Goal: Information Seeking & Learning: Learn about a topic

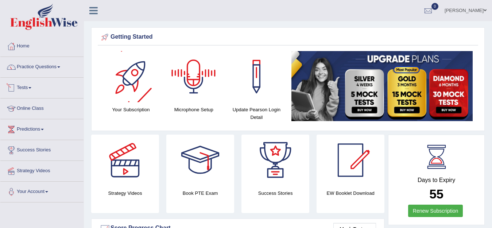
click at [39, 68] on link "Practice Questions" at bounding box center [41, 66] width 83 height 18
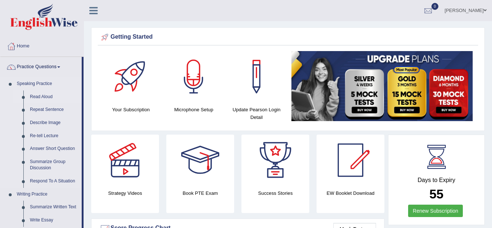
click at [50, 94] on link "Read Aloud" at bounding box center [54, 97] width 55 height 13
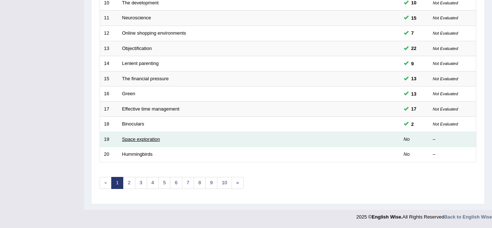
click at [148, 137] on link "Space exploration" at bounding box center [141, 139] width 38 height 5
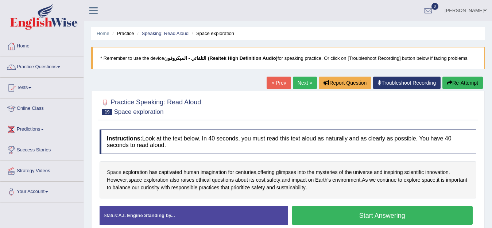
click at [111, 173] on span "Space" at bounding box center [114, 173] width 15 height 8
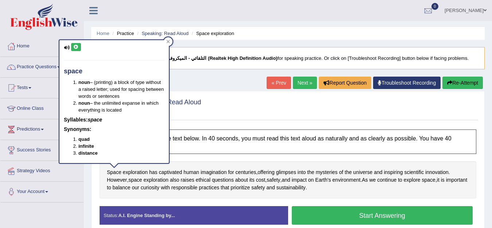
click at [77, 49] on icon at bounding box center [75, 47] width 5 height 4
click at [78, 49] on icon at bounding box center [75, 47] width 5 height 4
click at [136, 171] on span "exploration" at bounding box center [135, 173] width 25 height 8
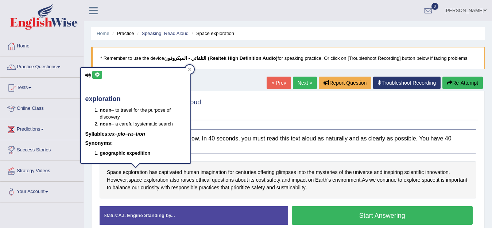
click at [94, 74] on button at bounding box center [97, 75] width 10 height 8
click at [96, 76] on icon at bounding box center [97, 75] width 5 height 4
click at [170, 169] on span "captivated" at bounding box center [170, 173] width 23 height 8
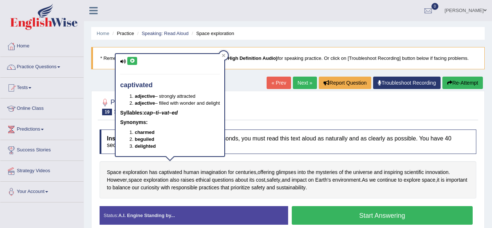
click at [135, 59] on icon at bounding box center [132, 61] width 5 height 4
click at [193, 175] on span "human" at bounding box center [192, 173] width 16 height 8
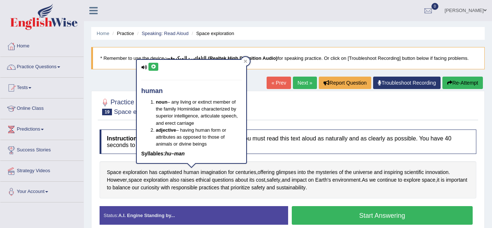
click at [155, 66] on icon at bounding box center [153, 67] width 5 height 4
click at [215, 172] on span "imagination" at bounding box center [214, 173] width 26 height 8
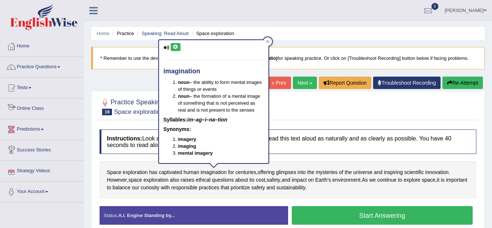
click at [174, 49] on icon at bounding box center [175, 47] width 5 height 4
click at [232, 170] on span "for" at bounding box center [231, 173] width 6 height 8
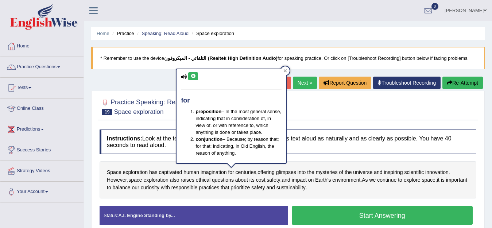
click at [191, 73] on button at bounding box center [193, 76] width 10 height 8
click at [194, 76] on icon at bounding box center [193, 76] width 5 height 4
click at [245, 172] on span "centuries" at bounding box center [246, 173] width 21 height 8
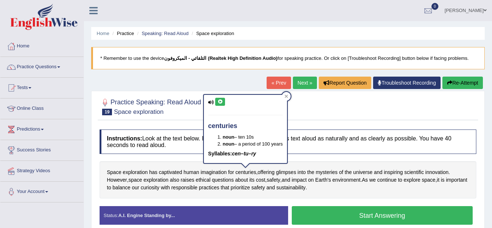
click at [219, 100] on icon at bounding box center [220, 102] width 5 height 4
click at [221, 100] on icon at bounding box center [220, 102] width 5 height 4
click at [270, 170] on span "offering" at bounding box center [266, 173] width 17 height 8
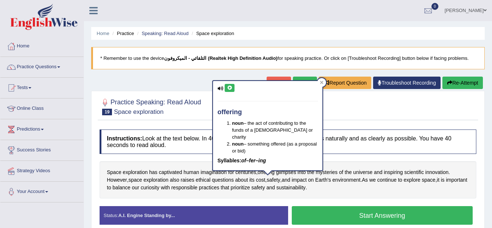
click at [228, 89] on icon at bounding box center [229, 88] width 5 height 4
click at [287, 174] on span "glimpses" at bounding box center [286, 173] width 20 height 8
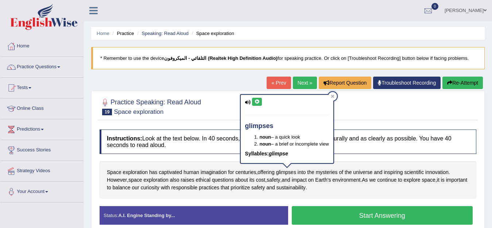
click at [257, 100] on icon at bounding box center [256, 102] width 5 height 4
click at [331, 174] on span "mysteries" at bounding box center [327, 173] width 22 height 8
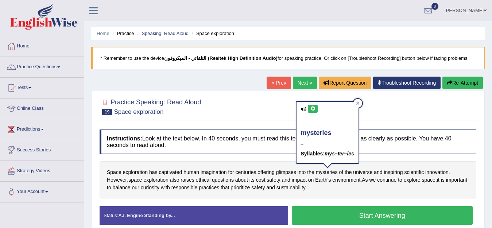
click at [314, 111] on icon at bounding box center [312, 109] width 5 height 4
click at [314, 109] on icon at bounding box center [312, 109] width 5 height 4
click at [314, 108] on icon at bounding box center [312, 109] width 5 height 4
click at [435, 172] on span "innovation" at bounding box center [437, 173] width 23 height 8
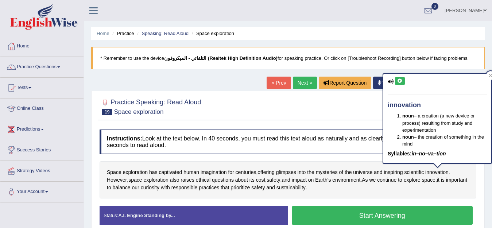
click at [397, 81] on icon at bounding box center [399, 81] width 5 height 4
click at [400, 81] on icon at bounding box center [399, 81] width 5 height 4
click at [415, 173] on span "scientific" at bounding box center [414, 173] width 20 height 8
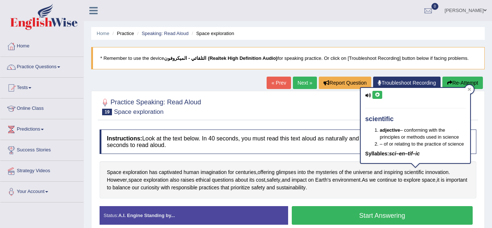
click at [378, 95] on icon at bounding box center [377, 95] width 5 height 4
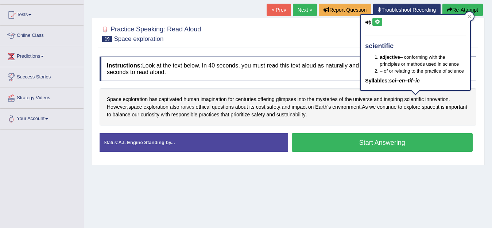
click at [189, 109] on span "raises" at bounding box center [188, 107] width 14 height 8
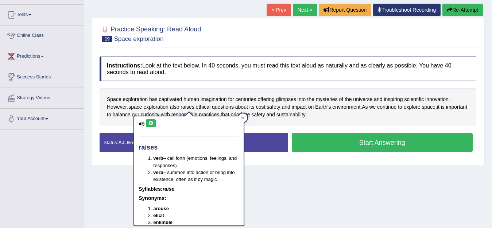
click at [151, 122] on icon at bounding box center [150, 123] width 5 height 4
click at [207, 110] on span "ethical" at bounding box center [203, 107] width 15 height 8
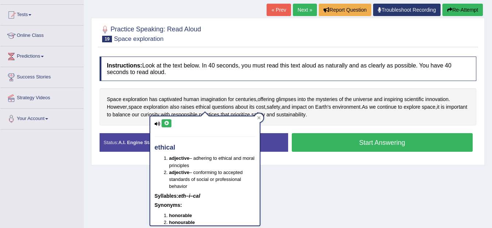
click at [170, 125] on button at bounding box center [167, 123] width 10 height 8
click at [169, 122] on icon at bounding box center [166, 123] width 5 height 4
click at [168, 123] on icon at bounding box center [166, 123] width 5 height 4
click at [167, 124] on icon at bounding box center [166, 123] width 5 height 4
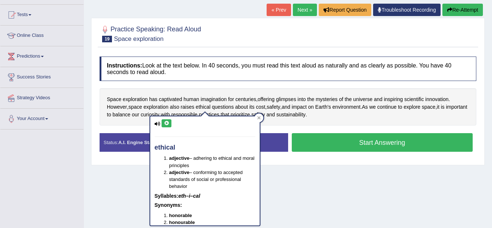
drag, startPoint x: 322, startPoint y: 191, endPoint x: 325, endPoint y: 188, distance: 4.5
click at [371, 199] on div "Home Practice Speaking: Read Aloud Space exploration * Remember to use the devi…" at bounding box center [288, 109] width 408 height 365
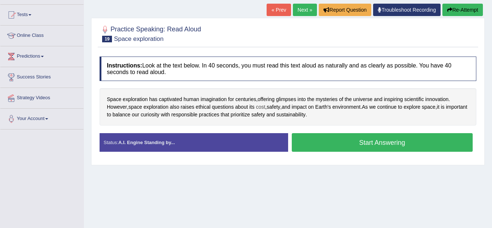
click at [257, 107] on span "cost" at bounding box center [260, 107] width 9 height 8
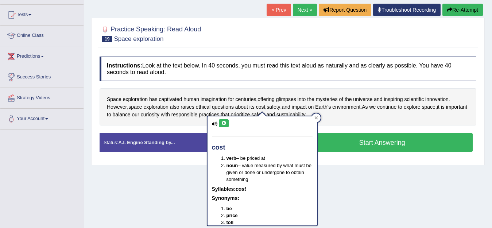
click at [224, 120] on button at bounding box center [224, 123] width 10 height 8
click at [223, 123] on icon at bounding box center [223, 123] width 5 height 4
click at [219, 125] on button at bounding box center [224, 123] width 10 height 8
click at [262, 107] on span "cost" at bounding box center [260, 107] width 9 height 8
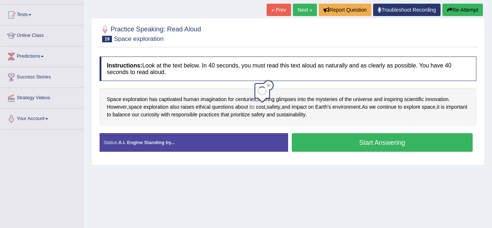
click at [252, 106] on span "its" at bounding box center [252, 107] width 5 height 8
click at [255, 54] on icon at bounding box center [256, 56] width 5 height 4
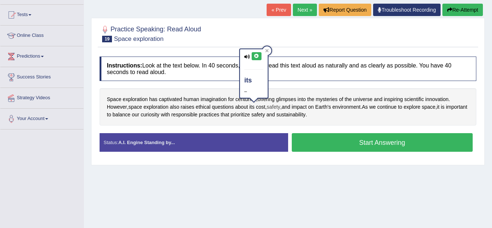
click at [276, 107] on span "safety" at bounding box center [274, 107] width 14 height 8
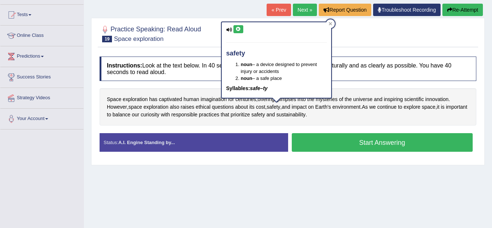
click at [238, 29] on icon at bounding box center [238, 29] width 5 height 4
click at [320, 106] on span "Earth's" at bounding box center [323, 107] width 16 height 8
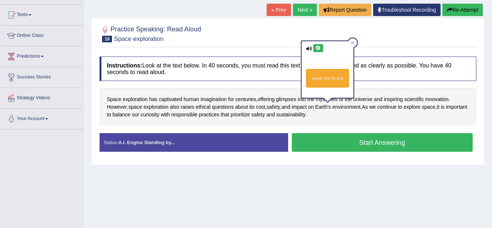
click at [320, 46] on icon at bounding box center [318, 48] width 5 height 4
click at [317, 50] on icon at bounding box center [318, 48] width 5 height 4
click at [319, 46] on icon at bounding box center [318, 48] width 5 height 4
click at [336, 109] on div "Space exploration has captivated human imagination for centuries , offering gli…" at bounding box center [288, 106] width 377 height 37
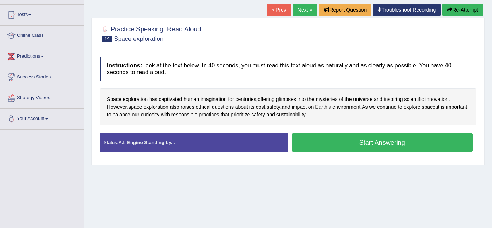
click at [326, 107] on span "Earth's" at bounding box center [323, 107] width 16 height 8
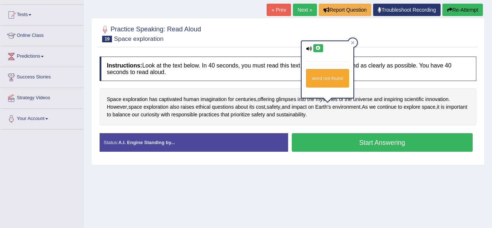
click at [316, 48] on icon at bounding box center [318, 48] width 5 height 4
click at [317, 48] on icon at bounding box center [318, 48] width 5 height 4
click at [352, 106] on span "environment" at bounding box center [347, 107] width 28 height 8
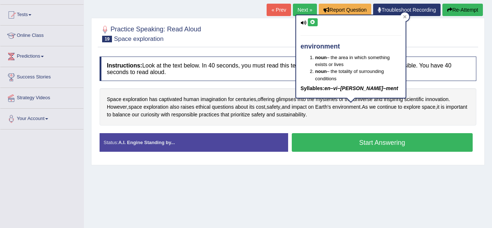
click at [313, 26] on button at bounding box center [313, 22] width 10 height 8
click at [440, 108] on span "it" at bounding box center [438, 107] width 3 height 8
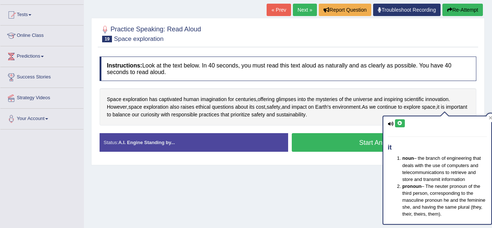
click at [400, 125] on icon at bounding box center [399, 123] width 5 height 4
click at [445, 106] on span "is" at bounding box center [443, 107] width 4 height 8
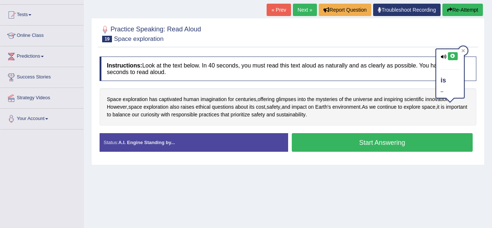
click at [452, 57] on icon at bounding box center [452, 56] width 5 height 4
click at [160, 116] on span "curiosity" at bounding box center [150, 115] width 19 height 8
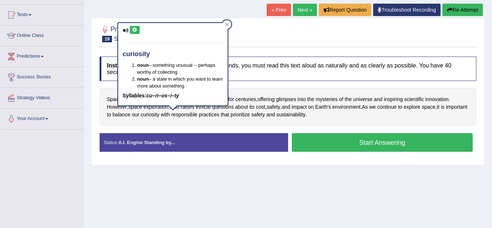
click at [137, 28] on icon at bounding box center [134, 30] width 5 height 4
click at [160, 116] on span "curiosity" at bounding box center [150, 115] width 19 height 8
click at [135, 31] on icon at bounding box center [134, 30] width 5 height 4
click at [132, 28] on icon at bounding box center [134, 30] width 5 height 4
click at [306, 114] on span "sustainability" at bounding box center [291, 115] width 29 height 8
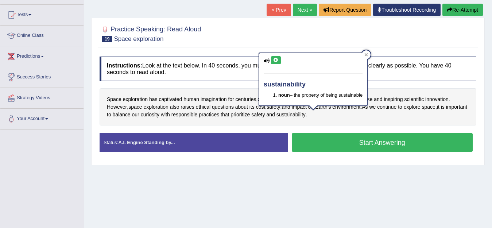
click at [280, 60] on button at bounding box center [276, 60] width 10 height 8
click at [256, 191] on div "Home Practice Speaking: Read Aloud Space exploration * Remember to use the devi…" at bounding box center [288, 109] width 408 height 365
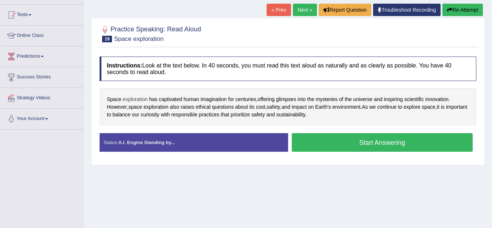
click at [141, 98] on span "exploration" at bounding box center [135, 100] width 25 height 8
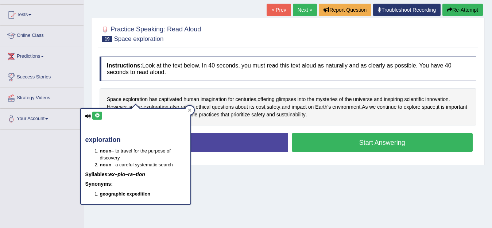
click at [91, 119] on div "exploration noun – to travel for the purpose of discovery noun – a careful syst…" at bounding box center [136, 156] width 110 height 95
click at [92, 116] on div "exploration noun – to travel for the purpose of discovery noun – a careful syst…" at bounding box center [136, 156] width 110 height 95
click at [94, 116] on button at bounding box center [97, 116] width 10 height 8
click at [172, 98] on span "captivated" at bounding box center [170, 100] width 23 height 8
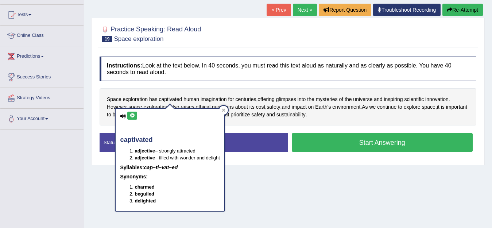
click at [136, 114] on button at bounding box center [132, 116] width 10 height 8
click at [283, 100] on span "glimpses" at bounding box center [286, 100] width 20 height 8
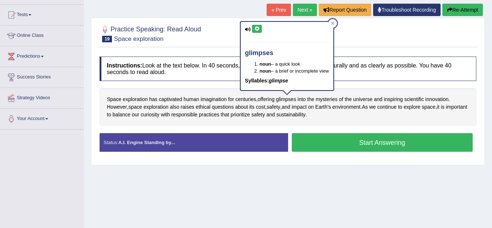
click at [257, 26] on button at bounding box center [257, 29] width 10 height 8
click at [260, 31] on button at bounding box center [257, 29] width 10 height 8
click at [306, 177] on div "Home Practice Speaking: Read Aloud Space exploration * Remember to use the devi…" at bounding box center [288, 109] width 408 height 365
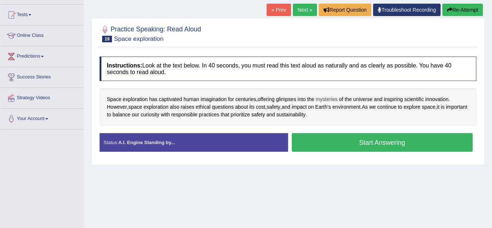
click at [331, 98] on span "mysteries" at bounding box center [327, 100] width 22 height 8
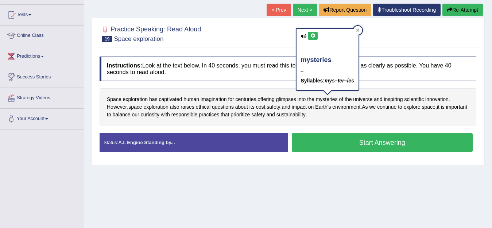
click at [311, 37] on icon at bounding box center [312, 36] width 5 height 4
click at [315, 36] on icon at bounding box center [312, 36] width 5 height 4
click at [311, 37] on icon at bounding box center [312, 36] width 5 height 4
click at [369, 183] on div "Home Practice Speaking: Read Aloud Space exploration * Remember to use the devi…" at bounding box center [288, 109] width 408 height 365
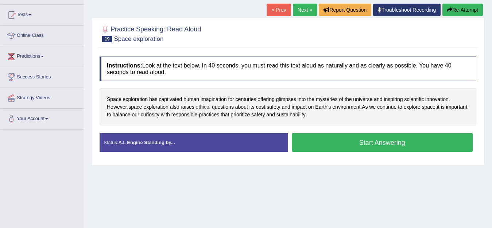
click at [204, 105] on span "ethical" at bounding box center [203, 107] width 15 height 8
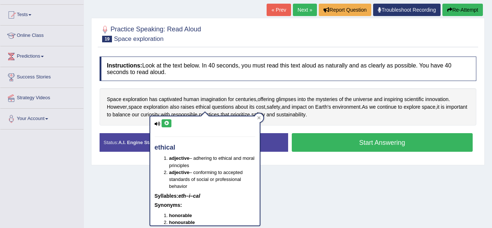
click at [164, 124] on icon at bounding box center [166, 123] width 5 height 4
click at [166, 123] on icon at bounding box center [166, 123] width 5 height 4
click at [323, 188] on div "Home Practice Speaking: Read Aloud Space exploration * Remember to use the devi…" at bounding box center [288, 109] width 408 height 365
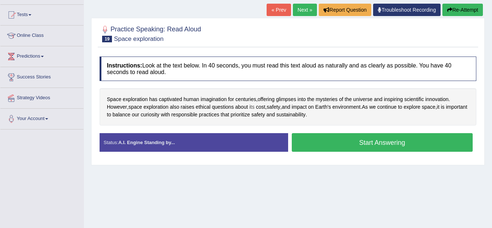
click at [254, 107] on span "its" at bounding box center [252, 107] width 5 height 8
click at [253, 54] on button at bounding box center [257, 56] width 10 height 8
click at [258, 55] on icon at bounding box center [256, 56] width 5 height 4
click at [341, 182] on div "Home Practice Speaking: Read Aloud Space exploration * Remember to use the devi…" at bounding box center [288, 109] width 408 height 365
click at [276, 105] on span "safety" at bounding box center [274, 107] width 14 height 8
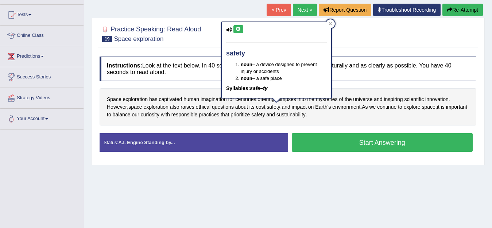
click at [240, 28] on icon at bounding box center [238, 29] width 5 height 4
click at [325, 108] on span "Earth's" at bounding box center [323, 107] width 16 height 8
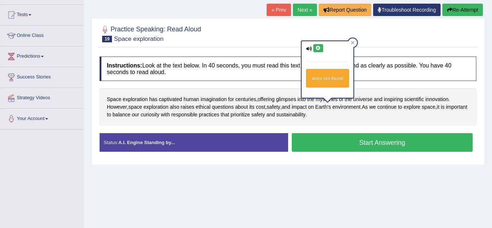
click at [320, 48] on icon at bounding box center [318, 48] width 5 height 4
click at [350, 187] on div "Home Practice Speaking: Read Aloud Space exploration * Remember to use the devi…" at bounding box center [288, 109] width 408 height 365
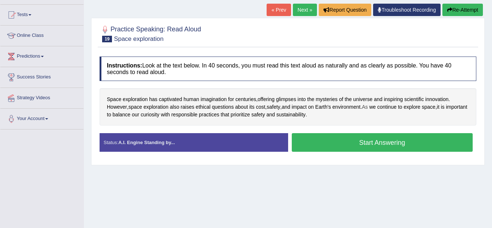
click at [368, 106] on span "As" at bounding box center [365, 107] width 6 height 8
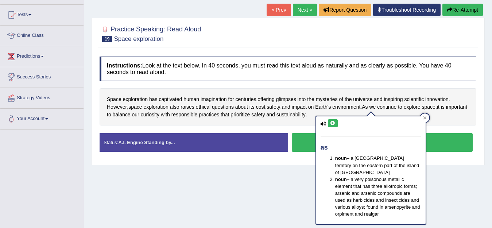
click at [335, 123] on icon at bounding box center [332, 123] width 5 height 4
click at [333, 122] on icon at bounding box center [332, 123] width 5 height 4
click at [462, 179] on div "Home Practice Speaking: Read Aloud Space exploration * Remember to use the devi…" at bounding box center [288, 109] width 408 height 365
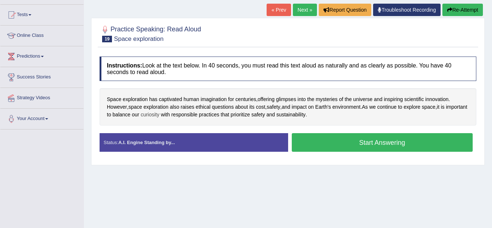
click at [160, 116] on span "curiosity" at bounding box center [150, 115] width 19 height 8
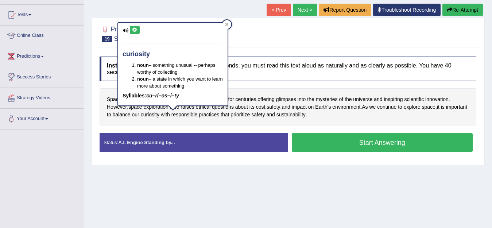
click at [137, 31] on icon at bounding box center [134, 30] width 5 height 4
click at [135, 28] on icon at bounding box center [134, 30] width 5 height 4
click at [245, 173] on div "Home Practice Speaking: Read Aloud Space exploration * Remember to use the devi…" at bounding box center [288, 109] width 408 height 365
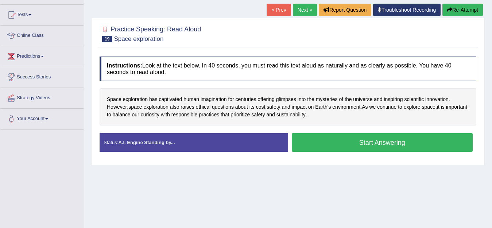
click at [368, 142] on button "Start Answering" at bounding box center [382, 142] width 181 height 19
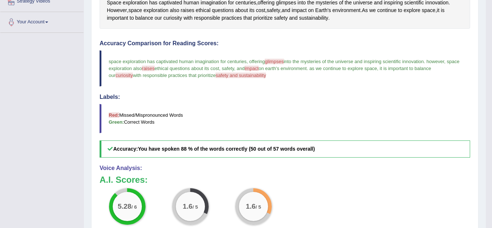
scroll to position [183, 0]
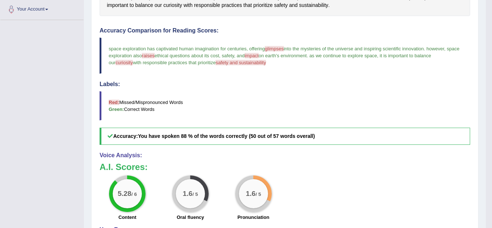
drag, startPoint x: 296, startPoint y: 102, endPoint x: 203, endPoint y: 138, distance: 99.8
click at [219, 129] on div "Accuracy Comparison for Reading Scores: space exploration has captivated human …" at bounding box center [285, 86] width 371 height 118
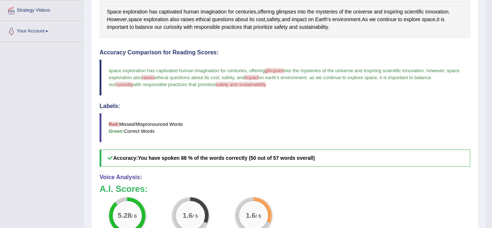
scroll to position [124, 0]
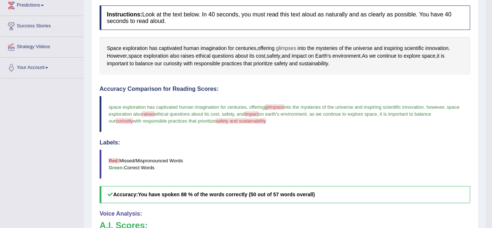
click at [287, 50] on span "glimpses" at bounding box center [286, 49] width 20 height 8
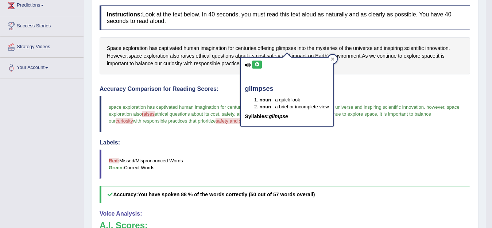
click at [257, 67] on button at bounding box center [257, 65] width 10 height 8
click at [433, 100] on blockquote "space exploration has captivated human imagination for centuries , offering gli…" at bounding box center [285, 114] width 371 height 36
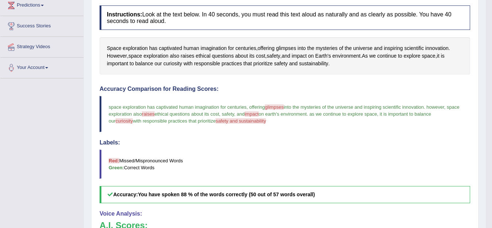
click at [155, 114] on span "raises" at bounding box center [148, 113] width 13 height 5
click at [190, 54] on span "raises" at bounding box center [188, 56] width 14 height 8
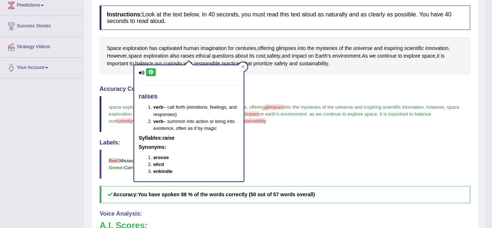
click at [154, 70] on button at bounding box center [151, 72] width 10 height 8
click at [149, 71] on icon at bounding box center [150, 72] width 5 height 4
click at [303, 54] on span "impact" at bounding box center [299, 56] width 15 height 8
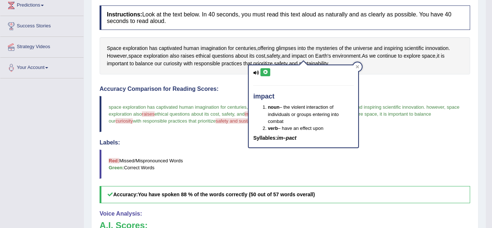
click at [268, 72] on icon at bounding box center [265, 72] width 5 height 4
click at [268, 71] on icon at bounding box center [265, 72] width 5 height 4
click at [392, 76] on div "Instructions: Look at the text below. In 40 seconds, you must read this text al…" at bounding box center [285, 174] width 374 height 345
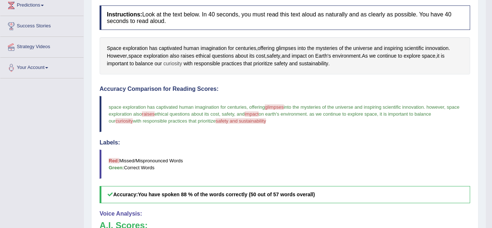
click at [175, 64] on span "curiosity" at bounding box center [173, 64] width 19 height 8
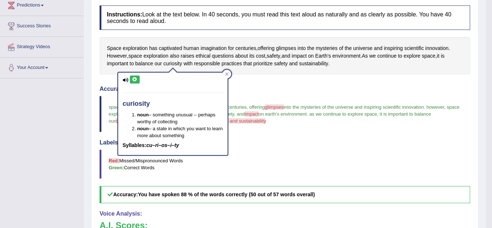
click at [135, 79] on icon at bounding box center [134, 79] width 5 height 4
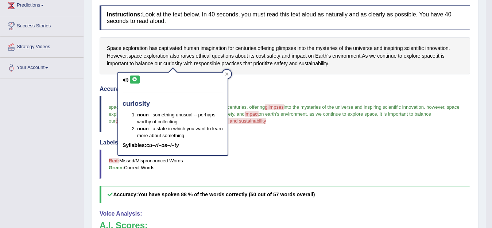
click at [136, 77] on button at bounding box center [135, 80] width 10 height 8
click at [137, 78] on icon at bounding box center [134, 79] width 5 height 4
click at [355, 96] on blockquote "space exploration has captivated human imagination for centuries , offering gli…" at bounding box center [285, 114] width 371 height 36
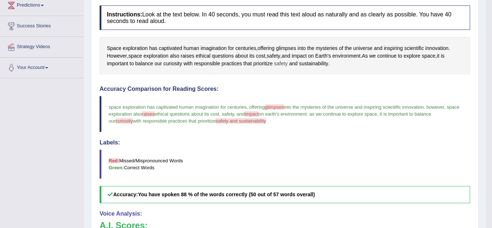
click at [276, 64] on span "safety" at bounding box center [281, 64] width 14 height 8
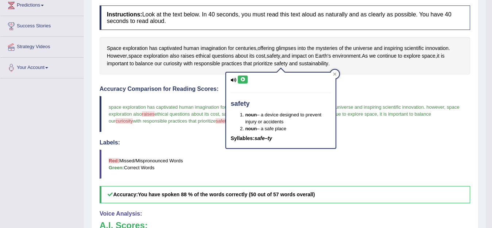
click at [244, 80] on icon at bounding box center [242, 79] width 5 height 4
click at [318, 67] on span "sustainability" at bounding box center [313, 64] width 29 height 8
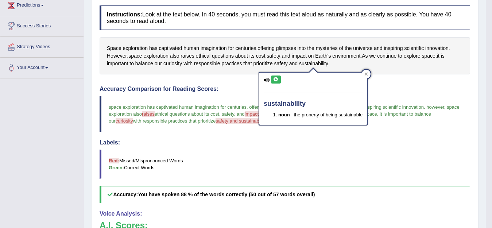
click at [273, 80] on button at bounding box center [276, 80] width 10 height 8
click at [406, 77] on div "Instructions: Look at the text below. In 40 seconds, you must read this text al…" at bounding box center [285, 174] width 374 height 345
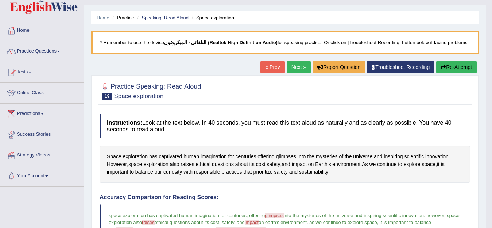
scroll to position [15, 0]
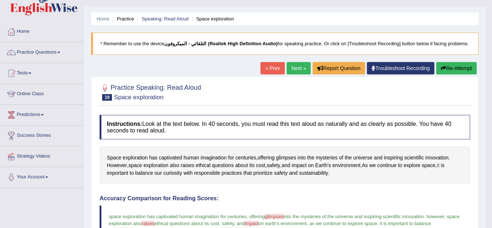
click at [440, 166] on span "it" at bounding box center [438, 166] width 3 height 8
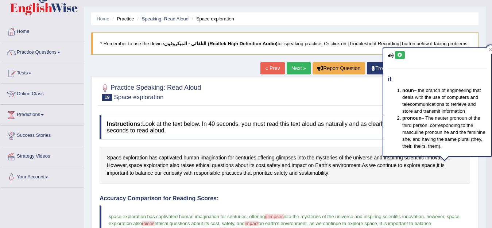
click at [403, 54] on button at bounding box center [400, 55] width 10 height 8
click at [254, 168] on span "its" at bounding box center [252, 166] width 5 height 8
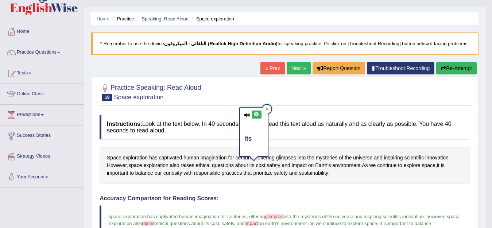
click at [257, 115] on icon at bounding box center [256, 114] width 5 height 4
click at [85, 139] on div "Home Practice Speaking: Read Aloud Space exploration * Remember to use the devi…" at bounding box center [285, 225] width 402 height 480
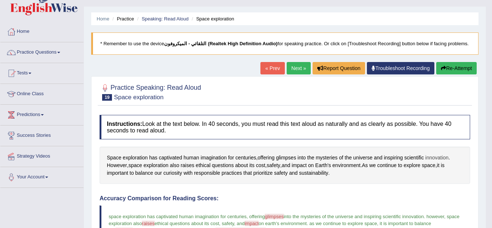
click at [442, 156] on div "Space exploration has captivated human imagination for centuries , offering gli…" at bounding box center [285, 165] width 371 height 37
click at [443, 157] on span "innovation" at bounding box center [437, 158] width 23 height 8
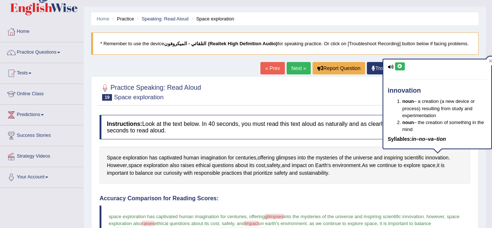
click at [405, 68] on button at bounding box center [400, 66] width 10 height 8
click at [459, 164] on div "Space exploration has captivated human imagination for centuries , offering gli…" at bounding box center [285, 165] width 371 height 37
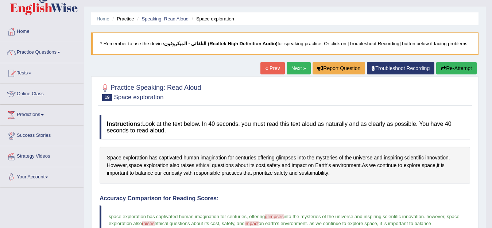
click at [205, 164] on span "ethical" at bounding box center [203, 166] width 15 height 8
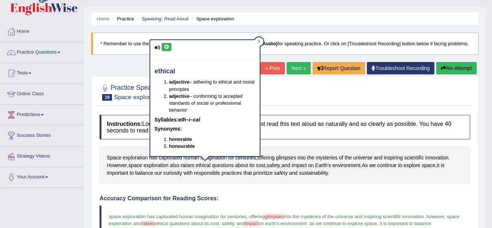
click at [166, 49] on icon at bounding box center [166, 47] width 5 height 4
click at [255, 166] on span "its" at bounding box center [252, 166] width 5 height 8
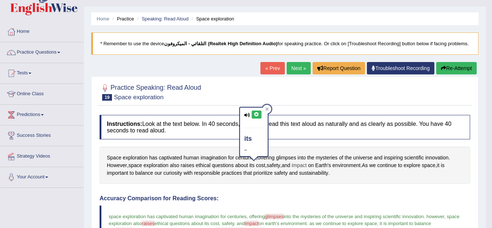
click at [304, 167] on span "impact" at bounding box center [299, 166] width 15 height 8
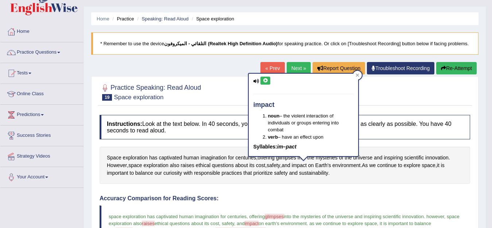
click at [263, 79] on icon at bounding box center [265, 80] width 5 height 4
click at [173, 174] on span "curiosity" at bounding box center [173, 173] width 19 height 8
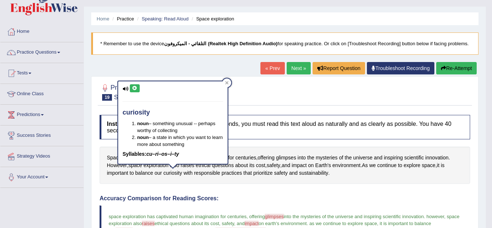
click at [136, 88] on icon at bounding box center [134, 88] width 5 height 4
click at [134, 98] on div "curiosity noun – something unusual -- perhaps worthy of collecting noun – a sta…" at bounding box center [173, 122] width 110 height 82
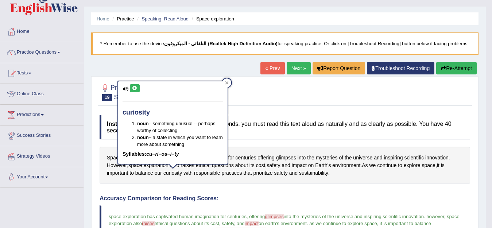
click at [135, 88] on icon at bounding box center [134, 88] width 5 height 4
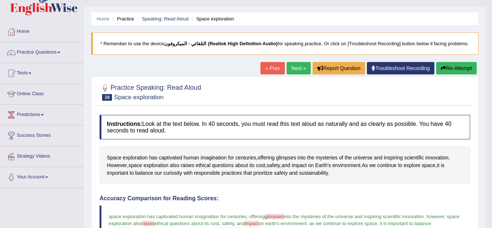
click at [461, 65] on button "Re-Attempt" at bounding box center [457, 68] width 41 height 12
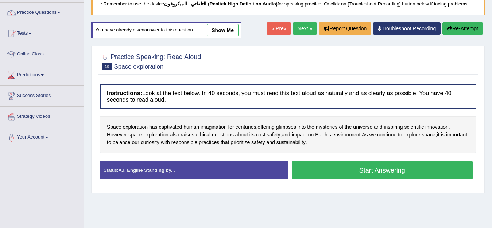
scroll to position [124, 0]
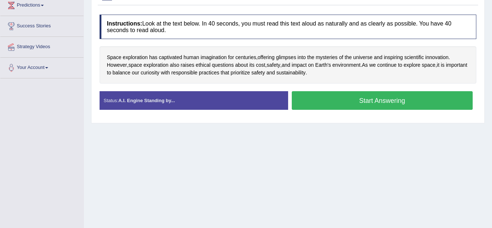
click at [402, 96] on button "Start Answering" at bounding box center [382, 100] width 181 height 19
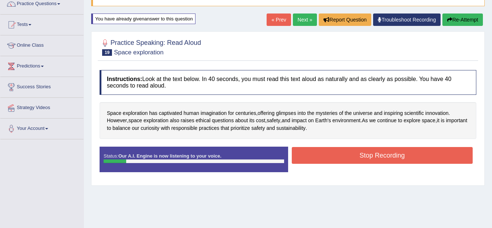
scroll to position [51, 0]
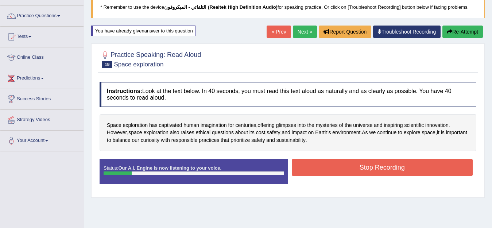
click at [453, 33] on button "Re-Attempt" at bounding box center [463, 32] width 41 height 12
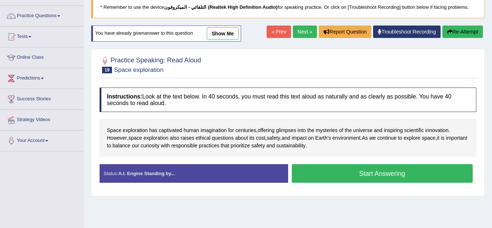
click at [432, 174] on button "Start Answering" at bounding box center [382, 173] width 181 height 19
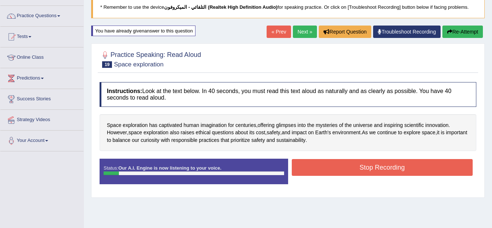
click at [429, 170] on button "Stop Recording" at bounding box center [382, 167] width 181 height 17
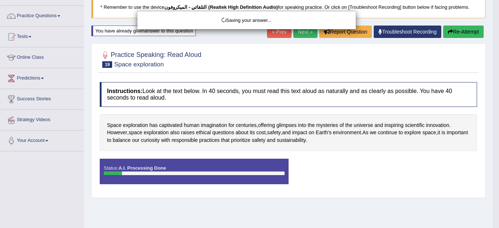
click at [470, 35] on div "Saving your answer..." at bounding box center [249, 114] width 499 height 228
click at [468, 34] on div "Saving your answer..." at bounding box center [249, 114] width 499 height 228
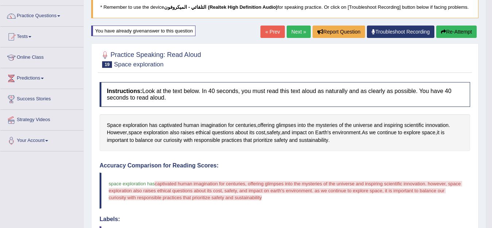
click at [464, 31] on button "Re-Attempt" at bounding box center [457, 32] width 41 height 12
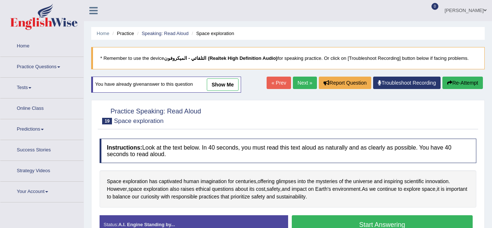
click at [381, 215] on button "Start Answering" at bounding box center [382, 224] width 181 height 19
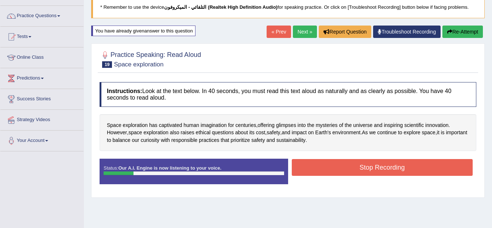
click at [470, 30] on button "Re-Attempt" at bounding box center [463, 32] width 41 height 12
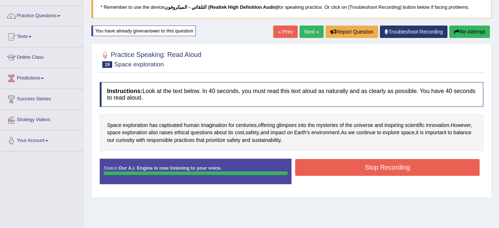
click at [374, 166] on div "Status: Our A.I. Engine is now listening to your voice. Start Answering Stop Re…" at bounding box center [291, 175] width 383 height 33
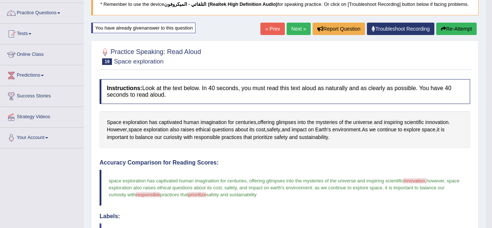
scroll to position [51, 0]
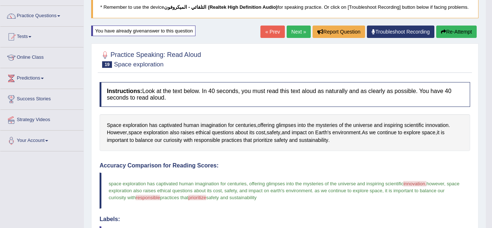
click at [462, 32] on button "Re-Attempt" at bounding box center [457, 32] width 41 height 12
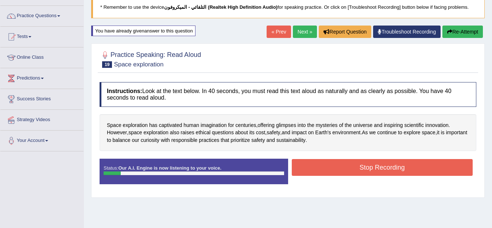
click at [468, 29] on button "Re-Attempt" at bounding box center [463, 32] width 41 height 12
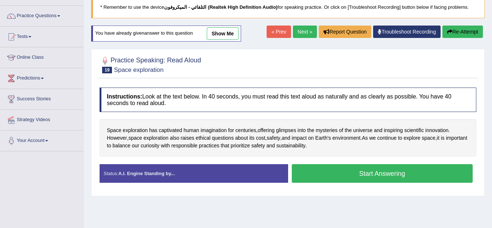
click at [384, 172] on button "Start Answering" at bounding box center [382, 173] width 181 height 19
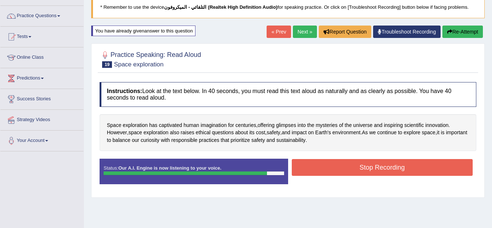
drag, startPoint x: 389, startPoint y: 163, endPoint x: 389, endPoint y: 158, distance: 4.7
click at [389, 162] on button "Stop Recording" at bounding box center [382, 167] width 181 height 17
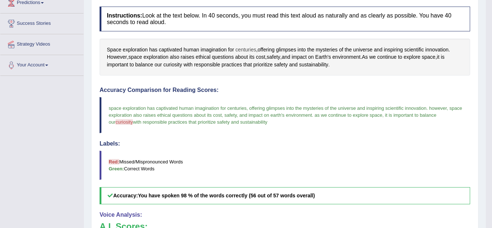
scroll to position [88, 0]
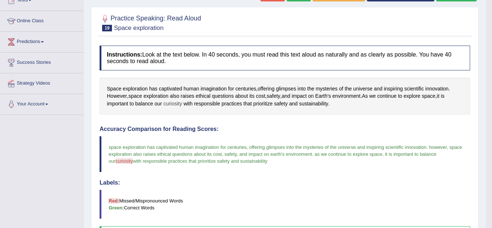
click at [177, 105] on span "curiosity" at bounding box center [173, 104] width 19 height 8
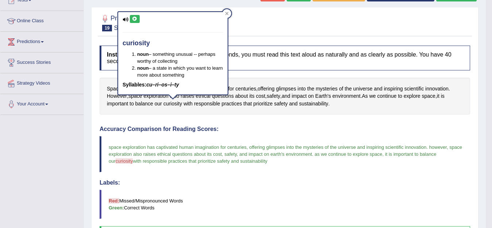
click at [137, 22] on button at bounding box center [135, 19] width 10 height 8
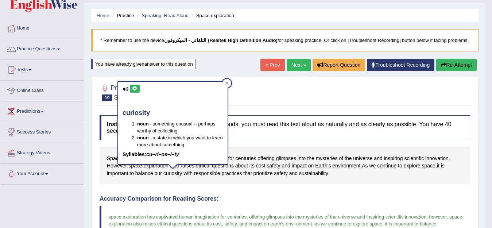
scroll to position [0, 0]
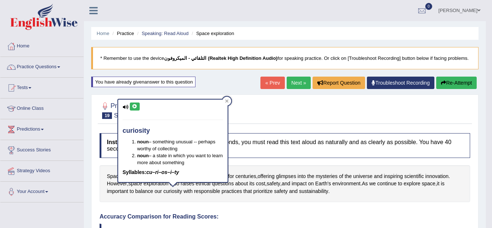
click at [449, 81] on button "Re-Attempt" at bounding box center [457, 83] width 41 height 12
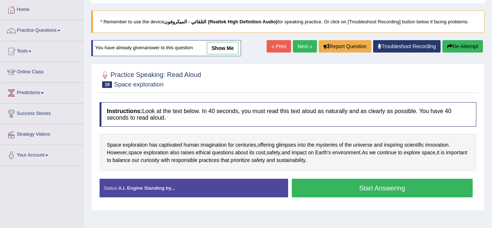
click at [399, 186] on button "Start Answering" at bounding box center [382, 188] width 181 height 19
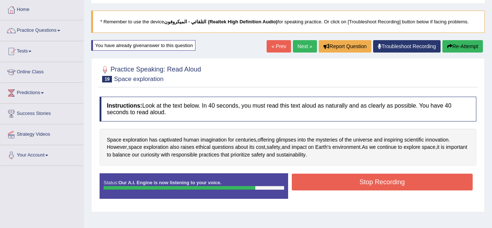
click at [400, 184] on button "Stop Recording" at bounding box center [382, 182] width 181 height 17
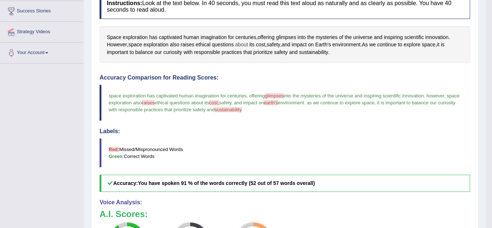
scroll to position [73, 0]
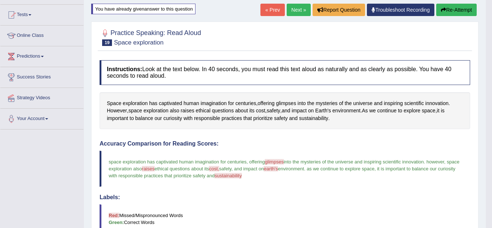
click at [445, 11] on icon "button" at bounding box center [443, 9] width 5 height 5
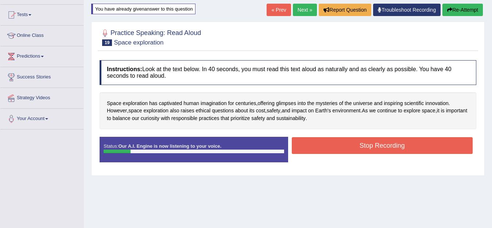
click at [472, 8] on button "Re-Attempt" at bounding box center [463, 10] width 41 height 12
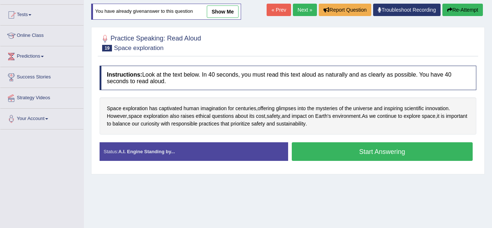
click at [403, 151] on button "Start Answering" at bounding box center [382, 151] width 181 height 19
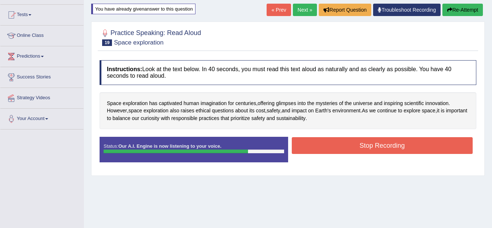
click at [409, 148] on button "Stop Recording" at bounding box center [382, 145] width 181 height 17
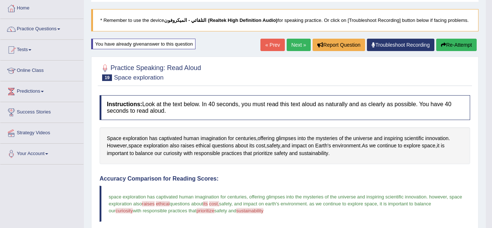
scroll to position [37, 0]
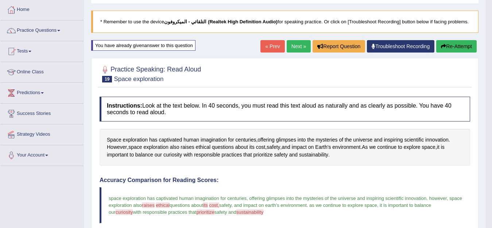
click at [466, 50] on button "Re-Attempt" at bounding box center [457, 46] width 41 height 12
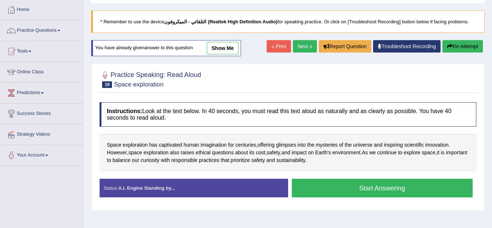
click at [376, 186] on button "Start Answering" at bounding box center [382, 188] width 181 height 19
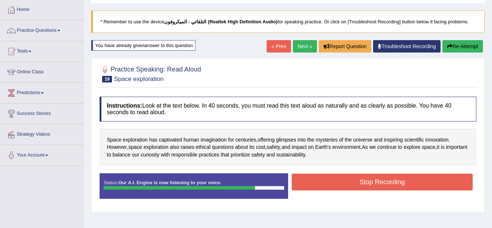
click at [379, 185] on button "Stop Recording" at bounding box center [382, 182] width 181 height 17
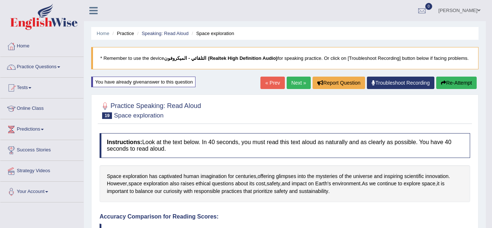
click at [454, 82] on button "Re-Attempt" at bounding box center [457, 83] width 41 height 12
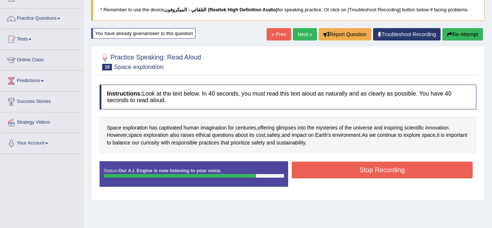
click at [408, 167] on button "Stop Recording" at bounding box center [382, 170] width 181 height 17
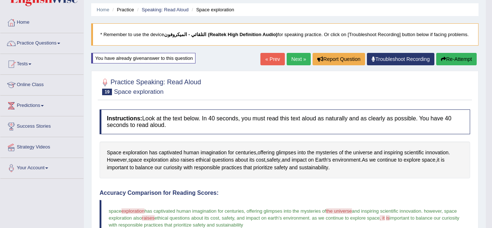
scroll to position [37, 0]
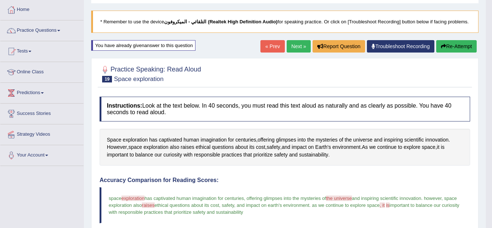
click at [446, 49] on button "Re-Attempt" at bounding box center [457, 46] width 41 height 12
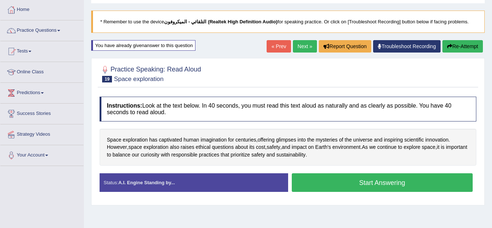
click at [384, 183] on button "Start Answering" at bounding box center [382, 182] width 181 height 19
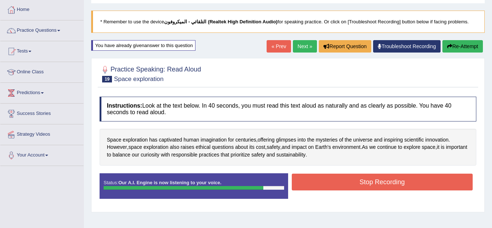
click at [384, 183] on button "Stop Recording" at bounding box center [382, 182] width 181 height 17
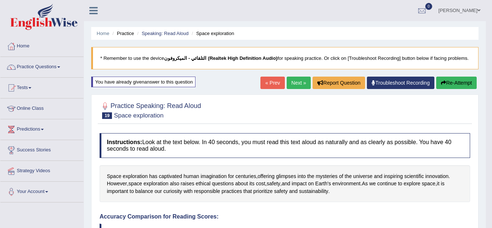
click at [439, 80] on button "Re-Attempt" at bounding box center [457, 83] width 41 height 12
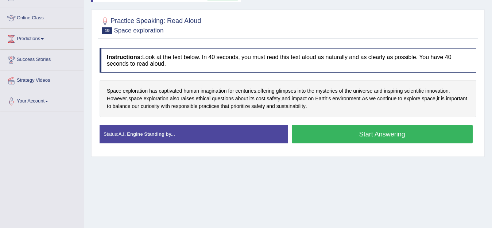
click at [397, 135] on button "Start Answering" at bounding box center [382, 134] width 181 height 19
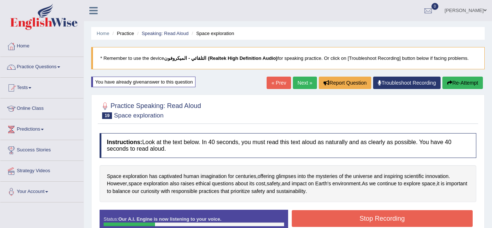
click at [448, 77] on button "Re-Attempt" at bounding box center [463, 83] width 41 height 12
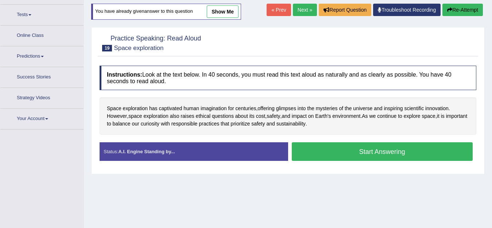
click at [395, 155] on button "Start Answering" at bounding box center [382, 151] width 181 height 19
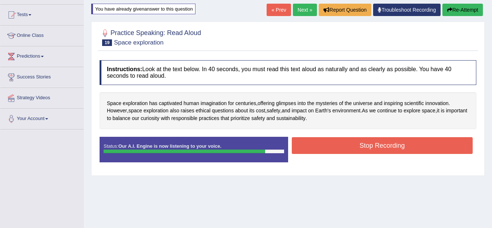
click at [398, 145] on button "Stop Recording" at bounding box center [382, 145] width 181 height 17
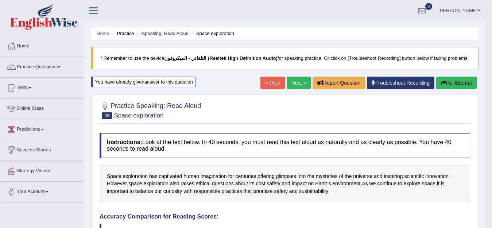
click at [299, 82] on link "Next »" at bounding box center [299, 83] width 24 height 12
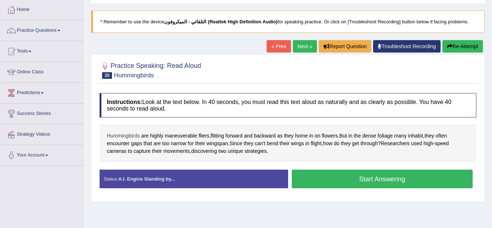
click at [133, 135] on span "Hummingbirds" at bounding box center [123, 136] width 33 height 8
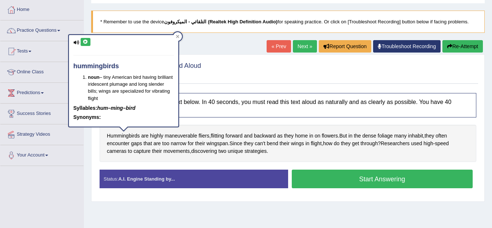
click at [87, 44] on icon at bounding box center [85, 42] width 5 height 4
click at [88, 43] on icon at bounding box center [85, 42] width 5 height 4
click at [87, 42] on icon at bounding box center [85, 42] width 5 height 4
click at [84, 36] on div "hummingbirds noun – tiny American bird having brilliant iridescent plumage and …" at bounding box center [124, 81] width 110 height 92
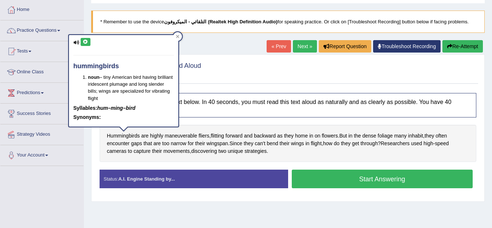
click at [85, 41] on icon at bounding box center [85, 42] width 5 height 4
click at [155, 139] on span "highly" at bounding box center [157, 136] width 14 height 8
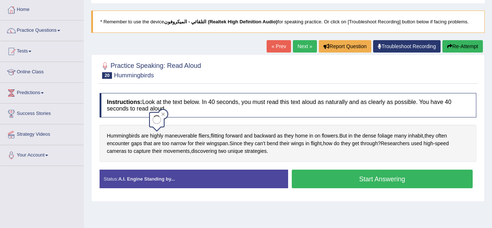
click at [158, 137] on span "highly" at bounding box center [157, 136] width 14 height 8
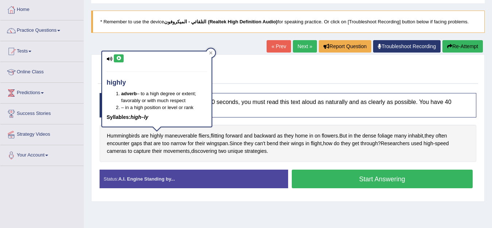
click at [119, 58] on icon at bounding box center [118, 58] width 5 height 4
click at [183, 137] on span "maneuverable" at bounding box center [181, 136] width 32 height 8
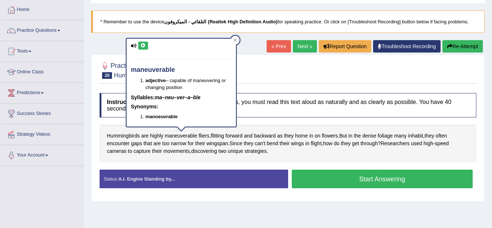
click at [145, 46] on icon at bounding box center [143, 45] width 5 height 4
click at [140, 48] on button at bounding box center [143, 46] width 10 height 8
click at [146, 48] on button at bounding box center [143, 46] width 10 height 8
click at [145, 47] on button at bounding box center [143, 46] width 10 height 8
click at [143, 44] on icon at bounding box center [143, 45] width 5 height 4
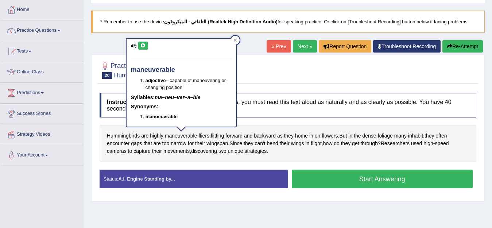
click at [142, 45] on icon at bounding box center [143, 45] width 5 height 4
click at [145, 47] on icon at bounding box center [143, 45] width 5 height 4
click at [202, 137] on span "fliers" at bounding box center [204, 136] width 11 height 8
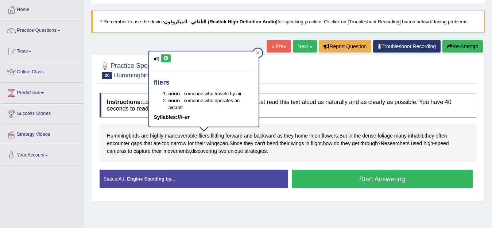
click at [168, 56] on icon at bounding box center [165, 58] width 5 height 4
click at [163, 61] on button at bounding box center [166, 58] width 10 height 8
click at [216, 133] on span "flitting" at bounding box center [218, 136] width 14 height 8
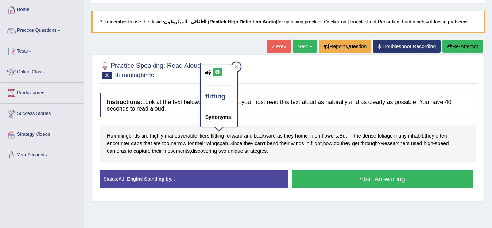
click at [217, 70] on icon at bounding box center [217, 72] width 5 height 4
click at [217, 72] on icon at bounding box center [217, 72] width 5 height 4
click at [234, 136] on span "forward" at bounding box center [234, 136] width 17 height 8
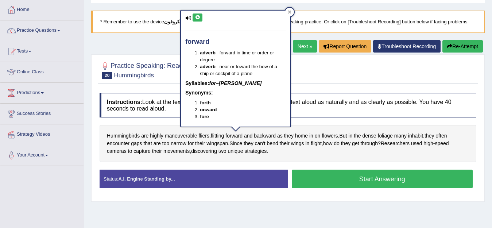
click at [198, 17] on icon at bounding box center [197, 17] width 5 height 4
click at [199, 20] on icon at bounding box center [197, 17] width 5 height 4
click at [199, 14] on button at bounding box center [198, 18] width 10 height 8
click at [262, 138] on span "backward" at bounding box center [265, 136] width 22 height 8
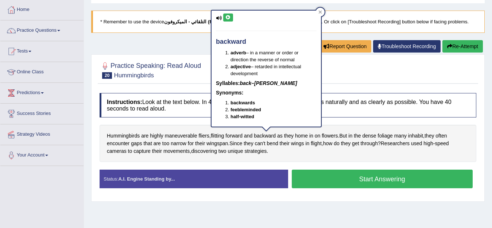
click at [230, 16] on icon at bounding box center [228, 17] width 5 height 4
click at [371, 138] on span "dense" at bounding box center [369, 136] width 14 height 8
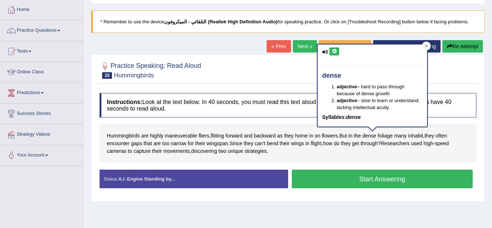
click at [335, 54] on button at bounding box center [335, 51] width 10 height 8
click at [334, 51] on icon at bounding box center [334, 51] width 5 height 4
click at [336, 51] on icon at bounding box center [334, 51] width 5 height 4
click at [333, 50] on icon at bounding box center [334, 51] width 5 height 4
click at [391, 138] on span "foliage" at bounding box center [385, 136] width 15 height 8
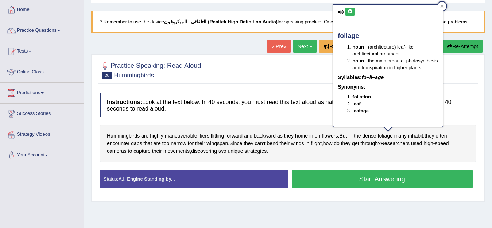
click at [347, 12] on icon at bounding box center [349, 11] width 5 height 4
click at [223, 147] on div "Hummingbirds are highly maneuverable fliers , flitting forward and backward as …" at bounding box center [288, 143] width 377 height 37
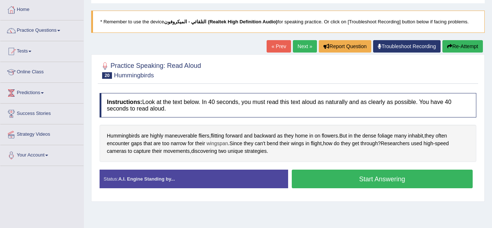
click at [223, 145] on span "wingspan" at bounding box center [218, 144] width 22 height 8
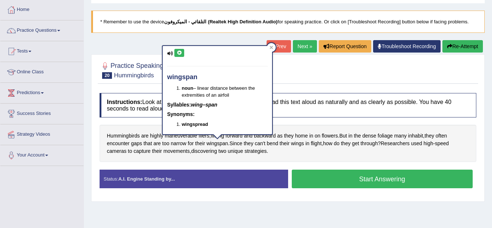
click at [178, 52] on icon at bounding box center [179, 53] width 5 height 4
click at [178, 51] on icon at bounding box center [179, 53] width 5 height 4
click at [180, 145] on span "narrow" at bounding box center [179, 144] width 16 height 8
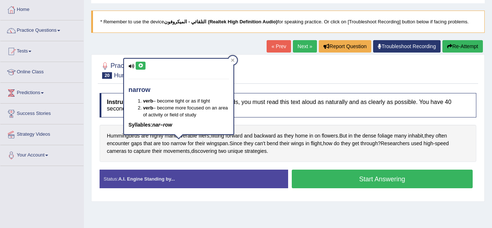
click at [141, 65] on icon at bounding box center [140, 66] width 5 height 4
click at [139, 143] on span "gaps" at bounding box center [136, 144] width 11 height 8
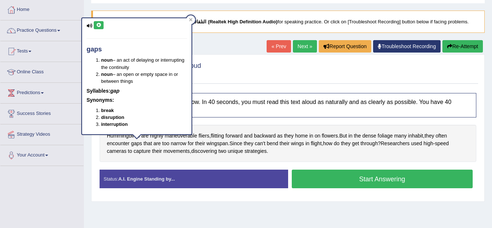
click at [100, 25] on icon at bounding box center [98, 25] width 5 height 4
click at [120, 144] on span "encounter" at bounding box center [118, 144] width 23 height 8
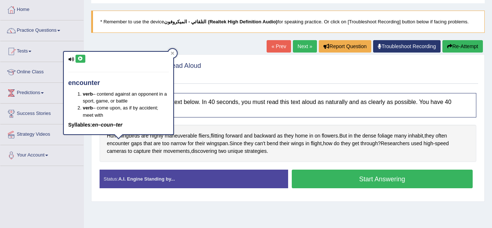
click at [82, 57] on icon at bounding box center [80, 59] width 5 height 4
click at [296, 145] on span "wings" at bounding box center [297, 144] width 13 height 8
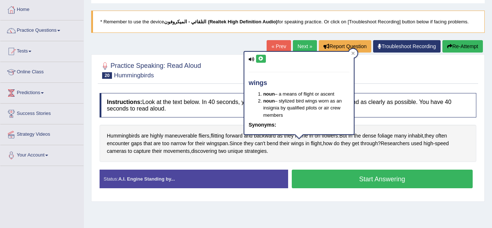
click at [264, 62] on button at bounding box center [261, 59] width 10 height 8
click at [277, 142] on span "bend" at bounding box center [272, 144] width 11 height 8
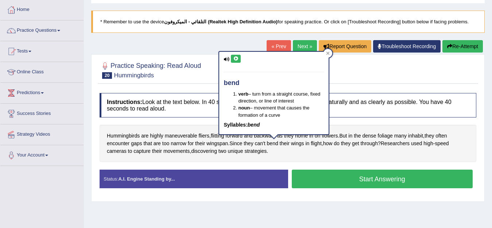
click at [237, 59] on icon at bounding box center [235, 59] width 5 height 4
click at [236, 59] on icon at bounding box center [235, 59] width 5 height 4
click at [370, 143] on span "through" at bounding box center [369, 144] width 17 height 8
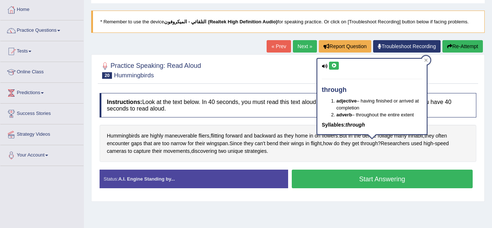
click at [335, 66] on icon at bounding box center [333, 66] width 5 height 4
click at [120, 151] on span "cameras" at bounding box center [117, 151] width 20 height 8
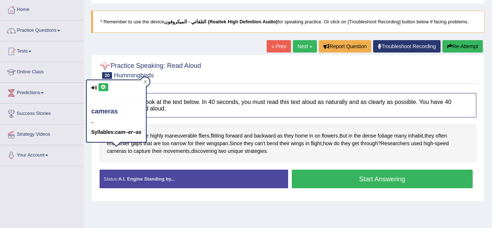
click at [105, 87] on icon at bounding box center [103, 87] width 5 height 4
click at [141, 150] on span "capture" at bounding box center [142, 151] width 17 height 8
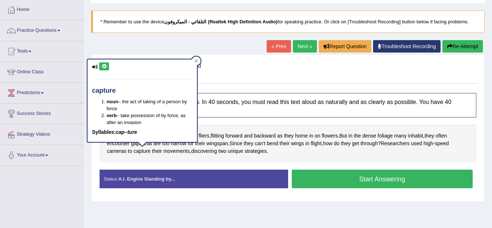
click at [106, 64] on button at bounding box center [104, 66] width 10 height 8
click at [178, 149] on span "movements" at bounding box center [177, 151] width 26 height 8
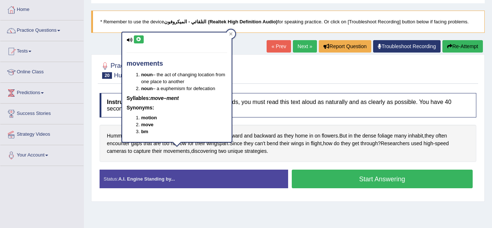
click at [132, 32] on div "movements noun – the act of changing location from one place to another noun – …" at bounding box center [177, 86] width 110 height 109
click at [140, 42] on icon at bounding box center [138, 39] width 5 height 4
click at [208, 152] on span "discovering" at bounding box center [204, 151] width 26 height 8
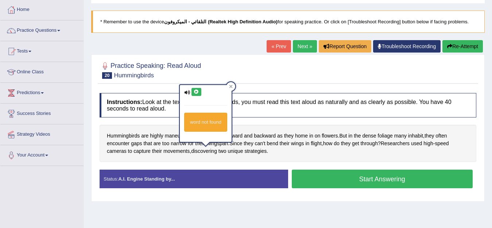
click at [198, 89] on button at bounding box center [197, 92] width 10 height 8
click at [235, 152] on span "unique" at bounding box center [235, 151] width 15 height 8
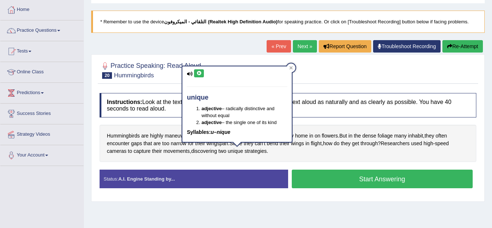
click at [199, 74] on icon at bounding box center [198, 73] width 5 height 4
click at [257, 154] on span "strategies" at bounding box center [256, 151] width 22 height 8
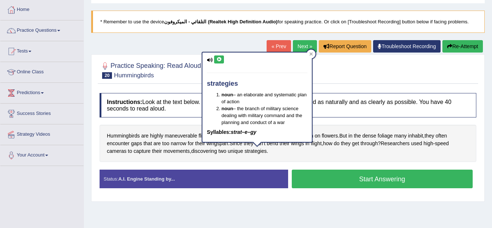
click at [217, 62] on button at bounding box center [219, 59] width 10 height 8
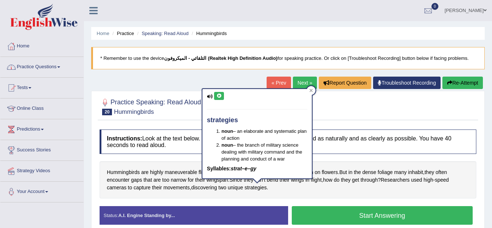
click at [49, 68] on link "Practice Questions" at bounding box center [41, 66] width 83 height 18
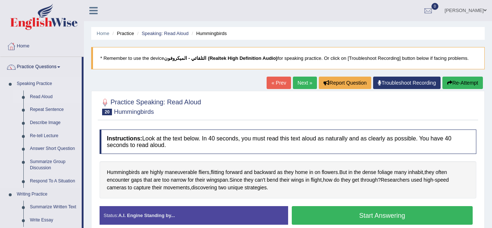
click at [47, 96] on link "Read Aloud" at bounding box center [54, 97] width 55 height 13
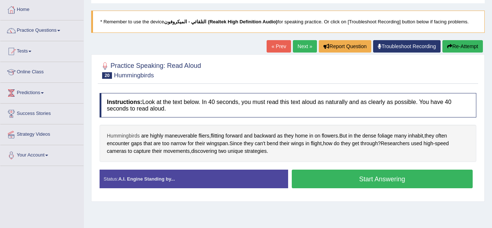
click at [125, 132] on span "Hummingbirds" at bounding box center [123, 136] width 33 height 8
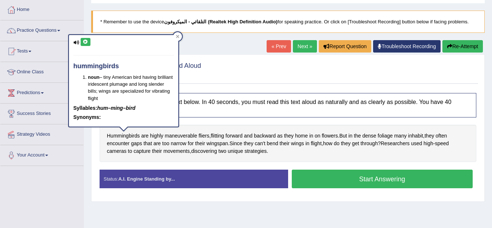
click at [89, 39] on button at bounding box center [86, 42] width 10 height 8
click at [84, 43] on icon at bounding box center [85, 42] width 5 height 4
click at [181, 135] on span "maneuverable" at bounding box center [181, 136] width 32 height 8
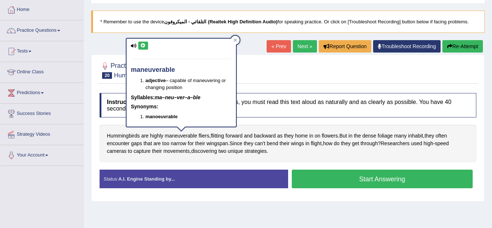
click at [146, 47] on button at bounding box center [143, 46] width 10 height 8
click at [201, 137] on span "fliers" at bounding box center [204, 136] width 11 height 8
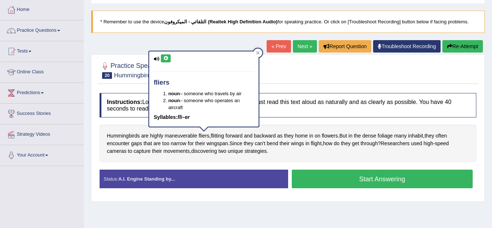
click at [170, 55] on button at bounding box center [166, 58] width 10 height 8
click at [168, 55] on button at bounding box center [166, 58] width 10 height 8
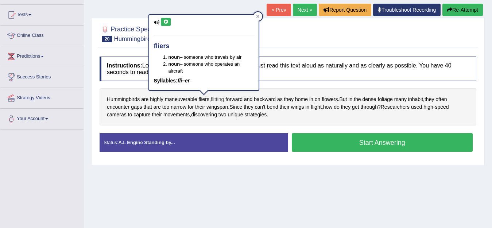
click at [219, 99] on span "flitting" at bounding box center [218, 100] width 14 height 8
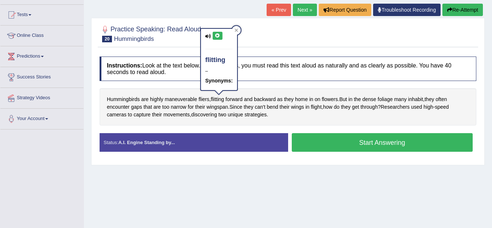
click at [219, 37] on icon at bounding box center [217, 36] width 5 height 4
click at [233, 101] on span "forward" at bounding box center [234, 100] width 17 height 8
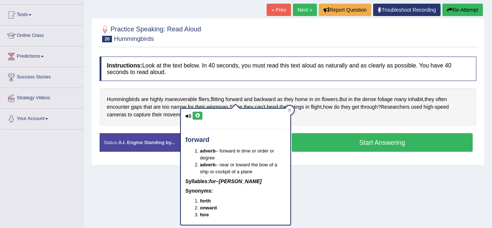
click at [198, 114] on icon at bounding box center [197, 116] width 5 height 4
click at [203, 98] on span "fliers" at bounding box center [204, 100] width 11 height 8
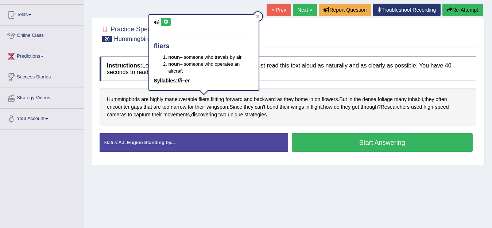
click at [168, 20] on icon at bounding box center [165, 22] width 5 height 4
click at [389, 98] on span "foliage" at bounding box center [385, 100] width 15 height 8
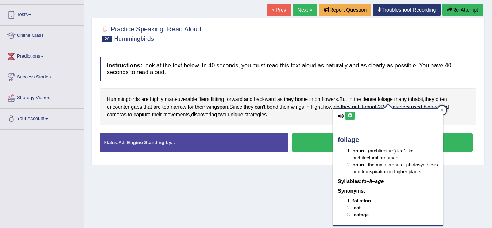
click at [350, 117] on icon at bounding box center [349, 116] width 5 height 4
click at [350, 115] on icon at bounding box center [349, 116] width 5 height 4
click at [347, 114] on button at bounding box center [350, 116] width 10 height 8
click at [421, 100] on span "inhabit" at bounding box center [415, 100] width 15 height 8
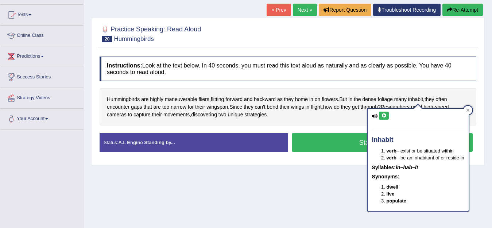
click at [388, 115] on button at bounding box center [384, 116] width 10 height 8
click at [331, 142] on button "Start Answering" at bounding box center [382, 142] width 181 height 19
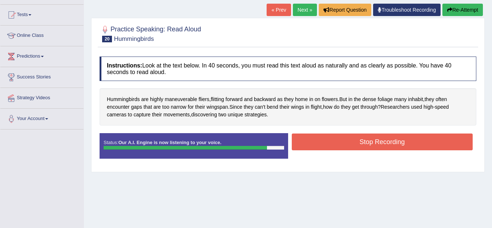
click at [328, 138] on button "Stop Recording" at bounding box center [382, 142] width 181 height 17
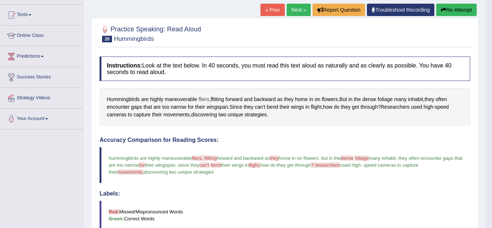
click at [203, 99] on span "fliers" at bounding box center [204, 100] width 11 height 8
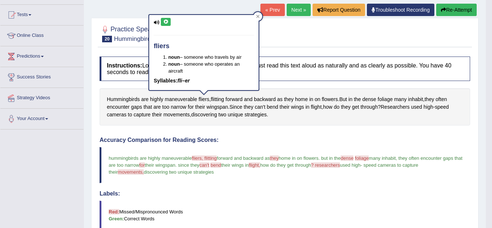
drag, startPoint x: 166, startPoint y: 19, endPoint x: 170, endPoint y: 21, distance: 3.9
click at [166, 19] on button at bounding box center [166, 22] width 10 height 8
click at [168, 20] on icon at bounding box center [165, 22] width 5 height 4
click at [211, 156] on span "fliers, flitting" at bounding box center [204, 157] width 25 height 5
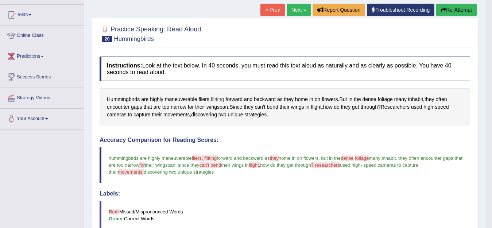
click at [220, 99] on span "flitting" at bounding box center [218, 100] width 14 height 8
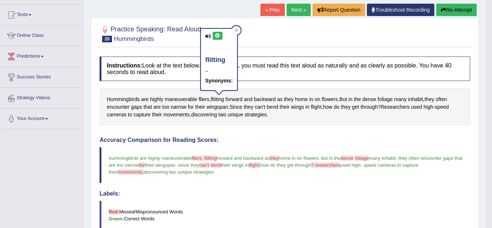
click at [218, 37] on icon at bounding box center [217, 36] width 5 height 4
click at [287, 98] on span "they" at bounding box center [288, 100] width 9 height 8
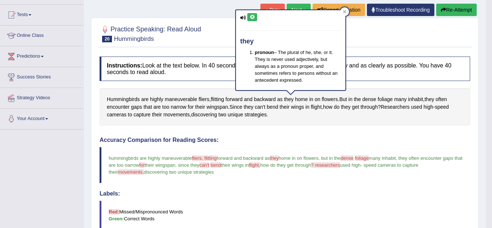
click at [253, 20] on button at bounding box center [252, 17] width 10 height 8
click at [253, 19] on icon at bounding box center [252, 17] width 5 height 4
click at [354, 158] on span "dense" at bounding box center [347, 157] width 13 height 5
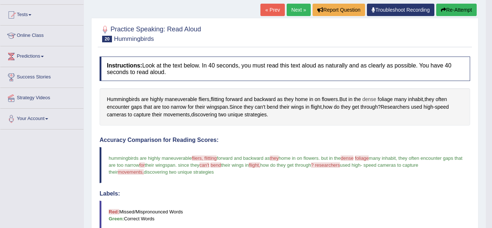
click at [368, 101] on span "dense" at bounding box center [369, 100] width 14 height 8
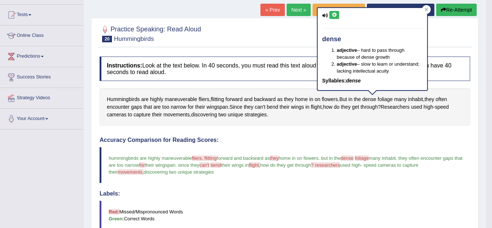
click at [330, 16] on button at bounding box center [335, 15] width 10 height 8
click at [367, 157] on span "foliage" at bounding box center [362, 157] width 14 height 5
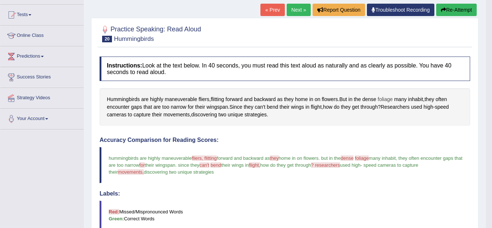
click at [387, 101] on span "foliage" at bounding box center [385, 100] width 15 height 8
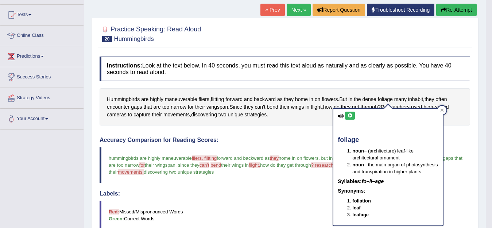
click at [350, 117] on icon at bounding box center [349, 116] width 5 height 4
click at [349, 117] on icon at bounding box center [349, 116] width 5 height 4
click at [349, 112] on div "foliage noun – (architecture) leaf-like architectural ornament noun – the main …" at bounding box center [389, 167] width 110 height 117
click at [349, 114] on icon at bounding box center [349, 116] width 5 height 4
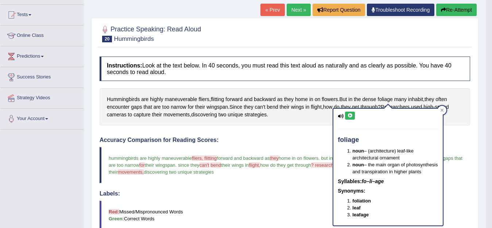
click at [256, 185] on div "Accuracy Comparison for Reading Scores: hummingbirds are highly maneuverable fl…" at bounding box center [285, 196] width 371 height 118
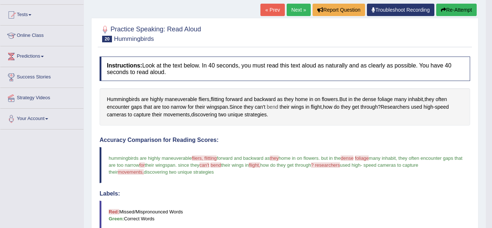
click at [273, 107] on span "bend" at bounding box center [272, 107] width 11 height 8
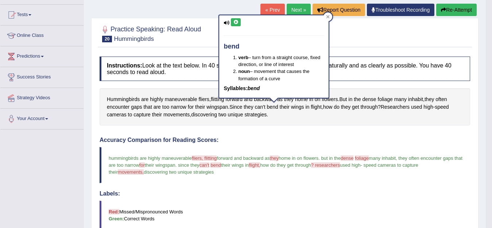
click at [234, 20] on icon at bounding box center [235, 22] width 5 height 4
click at [316, 107] on span "flight" at bounding box center [316, 107] width 11 height 8
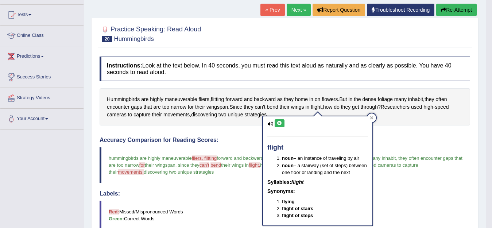
click at [283, 124] on button at bounding box center [280, 123] width 10 height 8
click at [279, 122] on icon at bounding box center [279, 123] width 5 height 4
click at [386, 130] on div "Instructions: Look at the text below. In 40 seconds, you must read this text al…" at bounding box center [285, 225] width 374 height 345
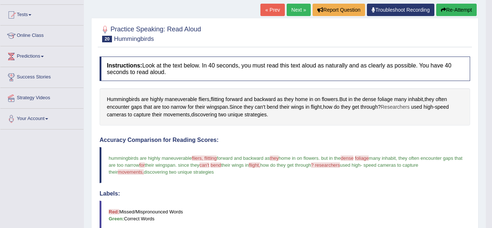
click at [395, 105] on span "Researchers" at bounding box center [395, 107] width 29 height 8
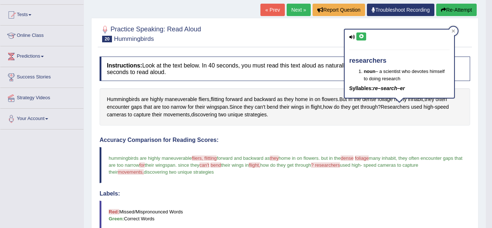
click at [364, 34] on icon at bounding box center [361, 36] width 5 height 4
click at [358, 34] on button at bounding box center [362, 36] width 10 height 8
click at [360, 33] on button at bounding box center [362, 36] width 10 height 8
click at [361, 38] on icon at bounding box center [361, 36] width 5 height 4
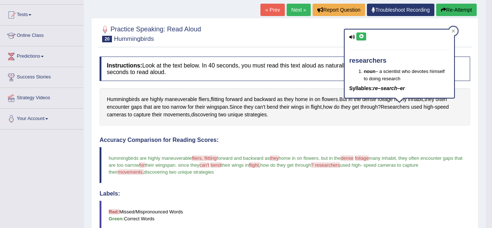
click at [363, 36] on icon at bounding box center [361, 36] width 5 height 4
click at [362, 37] on icon at bounding box center [361, 36] width 5 height 4
click at [181, 114] on span "movements" at bounding box center [177, 115] width 26 height 8
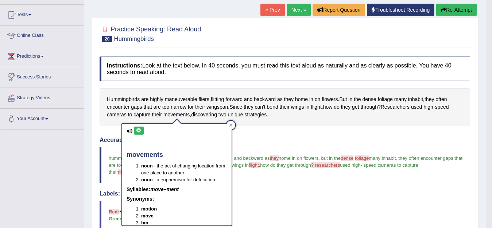
click at [135, 130] on button at bounding box center [139, 131] width 10 height 8
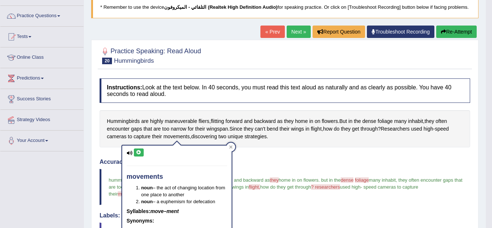
scroll to position [0, 0]
